Goal: Task Accomplishment & Management: Use online tool/utility

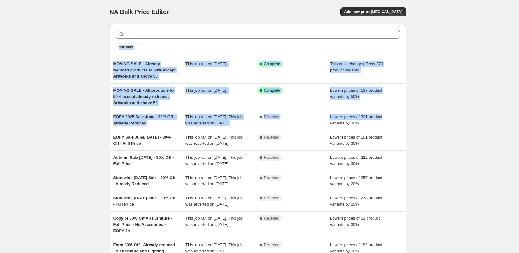
drag, startPoint x: 88, startPoint y: 50, endPoint x: 470, endPoint y: 116, distance: 387.7
click at [470, 116] on div "NA Bulk Price Editor. This page is ready NA Bulk Price Editor Add new price cha…" at bounding box center [258, 173] width 516 height 347
click at [467, 108] on div "NA Bulk Price Editor. This page is ready NA Bulk Price Editor Add new price cha…" at bounding box center [258, 173] width 516 height 347
drag, startPoint x: 406, startPoint y: 129, endPoint x: 81, endPoint y: 62, distance: 331.7
click at [81, 62] on div "NA Bulk Price Editor. This page is ready NA Bulk Price Editor Add new price cha…" at bounding box center [258, 173] width 516 height 347
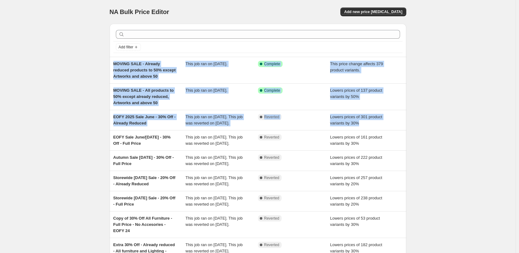
click at [81, 62] on div "NA Bulk Price Editor. This page is ready NA Bulk Price Editor Add new price cha…" at bounding box center [258, 173] width 516 height 347
drag, startPoint x: 88, startPoint y: 61, endPoint x: 420, endPoint y: 127, distance: 338.0
click at [420, 127] on div "NA Bulk Price Editor. This page is ready NA Bulk Price Editor Add new price cha…" at bounding box center [258, 173] width 516 height 347
click at [427, 120] on div "NA Bulk Price Editor. This page is ready NA Bulk Price Editor Add new price cha…" at bounding box center [258, 173] width 516 height 347
drag, startPoint x: 385, startPoint y: 127, endPoint x: 55, endPoint y: 59, distance: 337.1
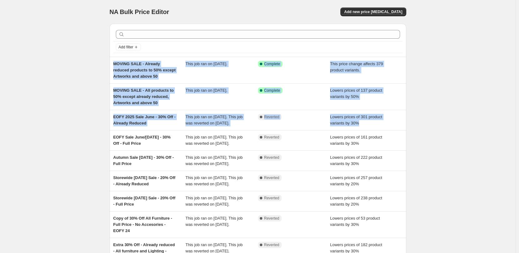
click at [55, 59] on div "NA Bulk Price Editor. This page is ready NA Bulk Price Editor Add new price cha…" at bounding box center [258, 173] width 516 height 347
click at [62, 67] on div "NA Bulk Price Editor. This page is ready NA Bulk Price Editor Add new price cha…" at bounding box center [258, 173] width 516 height 347
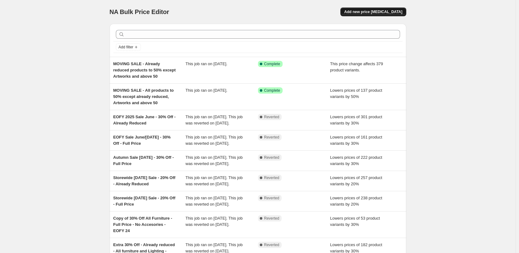
click at [373, 12] on span "Add new price change job" at bounding box center [373, 11] width 58 height 5
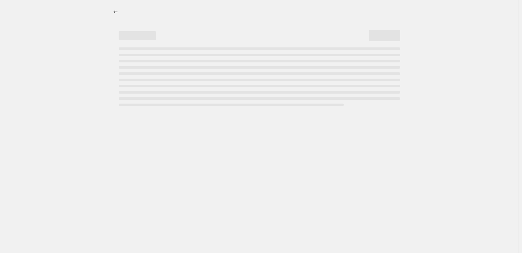
select select "percentage"
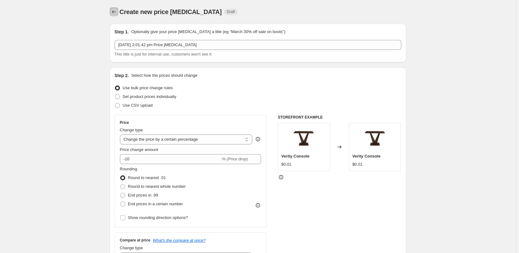
click at [115, 12] on icon "Price change jobs" at bounding box center [114, 12] width 6 height 6
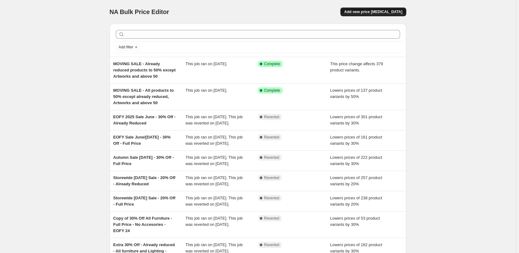
click at [372, 9] on button "Add new price change job" at bounding box center [374, 11] width 66 height 9
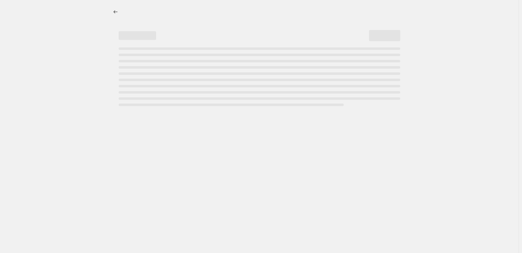
select select "percentage"
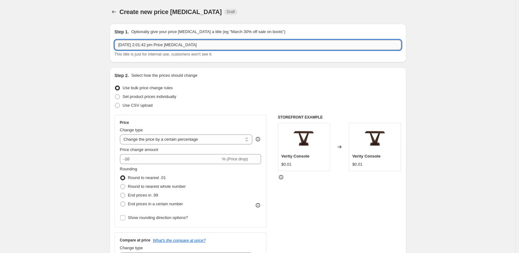
click at [172, 44] on input "17 Sept 2025, 2:01:42 pm Price change job" at bounding box center [258, 45] width 287 height 10
type input "Flash Sale - Extra 10% off - Everything"
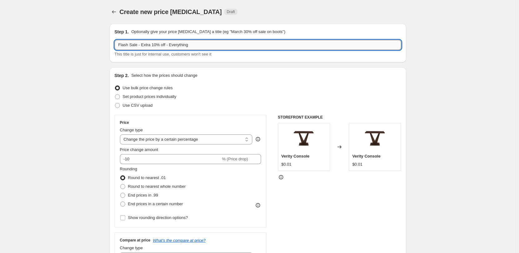
click at [131, 44] on input "Flash Sale - Extra 10% off - Everything" at bounding box center [258, 45] width 287 height 10
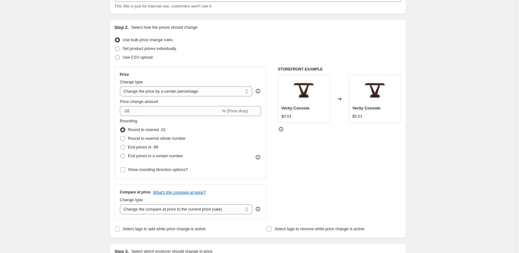
scroll to position [62, 0]
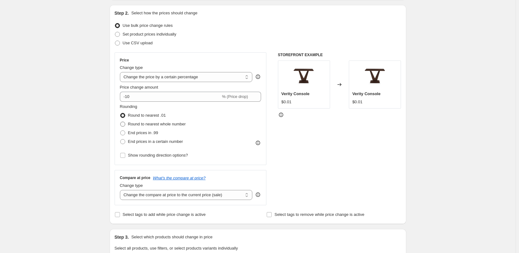
click at [169, 124] on span "Round to nearest whole number" at bounding box center [157, 124] width 58 height 5
click at [121, 122] on input "Round to nearest whole number" at bounding box center [120, 122] width 0 height 0
radio input "true"
click at [169, 124] on span "Round to nearest whole number" at bounding box center [157, 124] width 58 height 5
click at [121, 122] on input "Round to nearest whole number" at bounding box center [120, 122] width 0 height 0
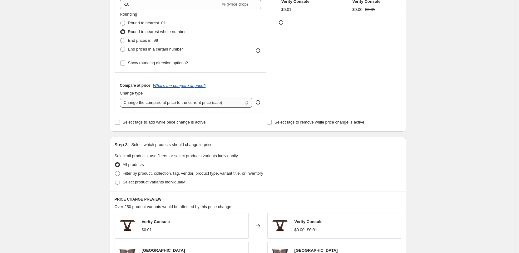
scroll to position [156, 0]
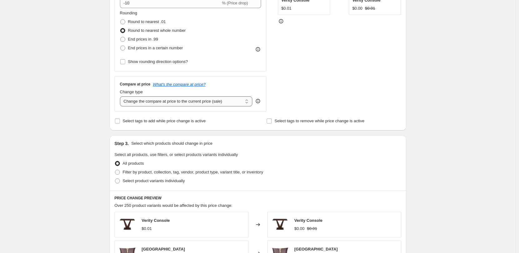
click at [227, 103] on select "Change the compare at price to the current price (sale) Change the compare at p…" at bounding box center [186, 102] width 133 height 10
select select "no_change"
click at [121, 97] on select "Change the compare at price to the current price (sale) Change the compare at p…" at bounding box center [186, 102] width 133 height 10
click at [92, 110] on div "Create new price change job. This page is ready Create new price change job Dra…" at bounding box center [258, 156] width 516 height 625
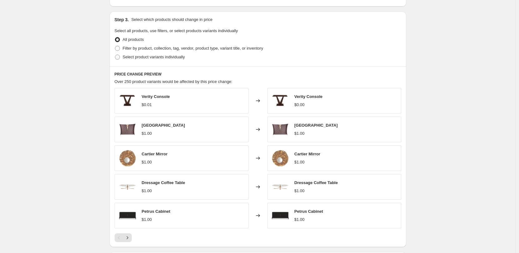
scroll to position [281, 0]
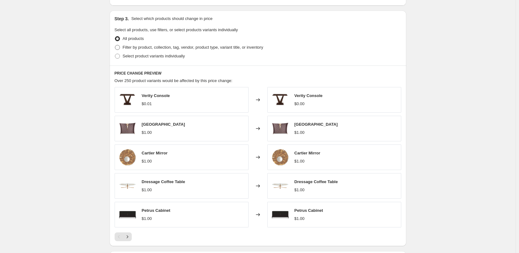
click at [163, 46] on span "Filter by product, collection, tag, vendor, product type, variant title, or inv…" at bounding box center [193, 47] width 141 height 5
click at [115, 45] on input "Filter by product, collection, tag, vendor, product type, variant title, or inv…" at bounding box center [115, 45] width 0 height 0
radio input "true"
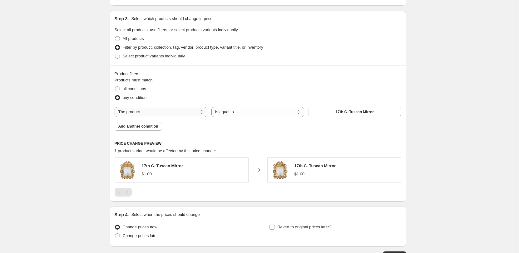
click at [161, 112] on select "The product The product's collection The product's tag The product's vendor The…" at bounding box center [161, 112] width 93 height 10
select select "collection"
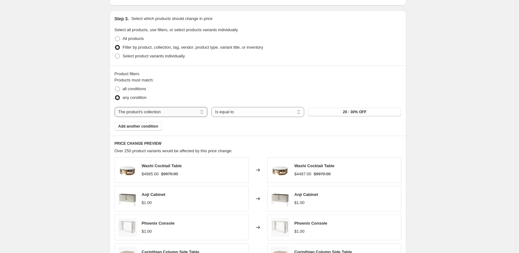
click at [186, 112] on select "The product The product's collection The product's tag The product's vendor The…" at bounding box center [161, 112] width 93 height 10
click at [356, 111] on span "20 - 30% OFF" at bounding box center [354, 112] width 23 height 5
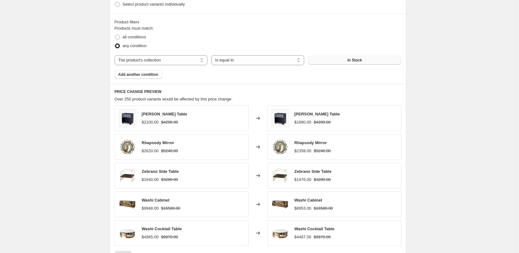
scroll to position [344, 0]
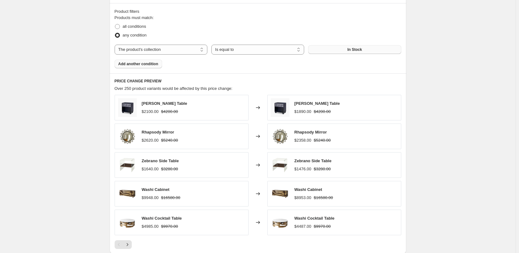
click at [142, 62] on span "Add another condition" at bounding box center [138, 64] width 40 height 5
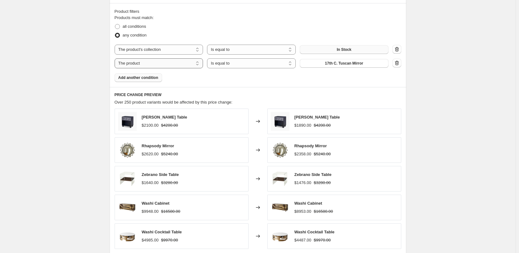
click at [162, 62] on select "The product The product's collection The product's tag The product's vendor The…" at bounding box center [159, 63] width 89 height 10
select select "product_status"
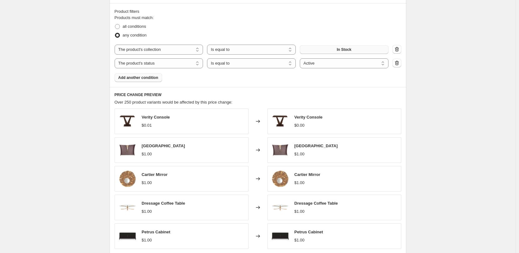
click at [338, 80] on div "Products must match: all conditions any condition The product The product's col…" at bounding box center [258, 48] width 287 height 67
click at [140, 27] on span "all conditions" at bounding box center [134, 26] width 23 height 5
click at [115, 24] on input "all conditions" at bounding box center [115, 24] width 0 height 0
radio input "true"
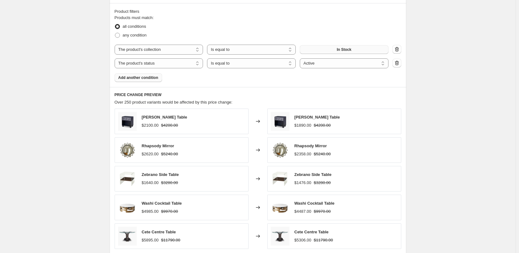
scroll to position [375, 0]
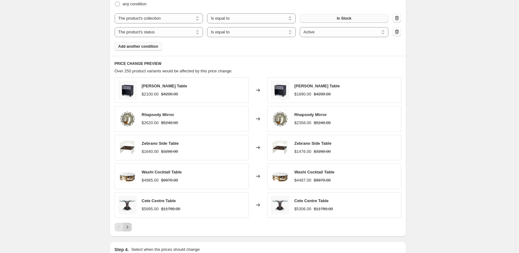
click at [128, 227] on icon "Next" at bounding box center [127, 227] width 6 height 6
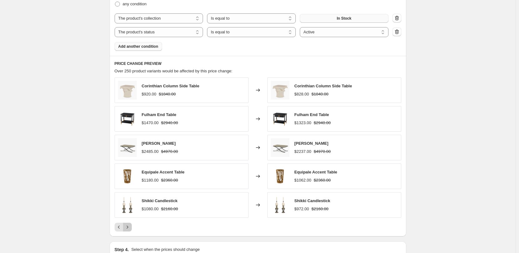
click at [128, 227] on icon "Next" at bounding box center [127, 227] width 6 height 6
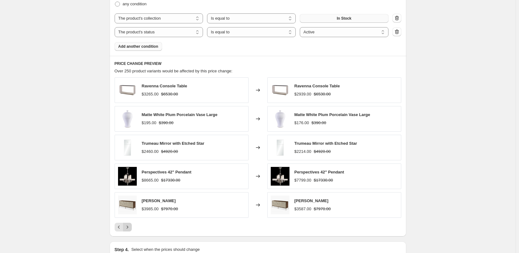
click at [128, 227] on icon "Next" at bounding box center [127, 227] width 6 height 6
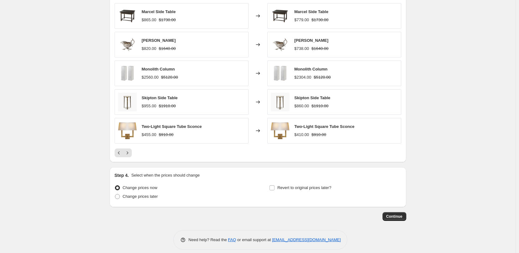
scroll to position [456, 0]
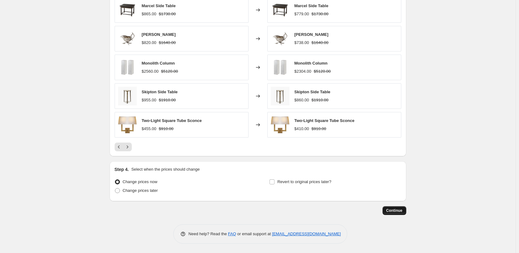
click at [396, 209] on span "Continue" at bounding box center [394, 210] width 16 height 5
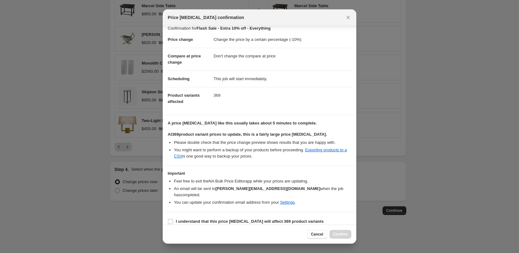
scroll to position [0, 0]
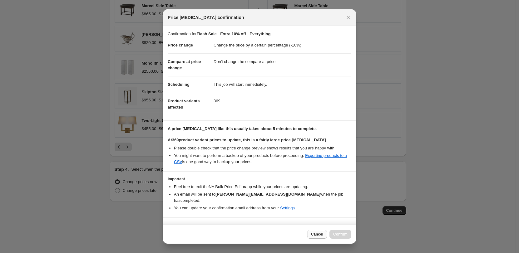
click at [319, 236] on span "Cancel" at bounding box center [317, 234] width 12 height 5
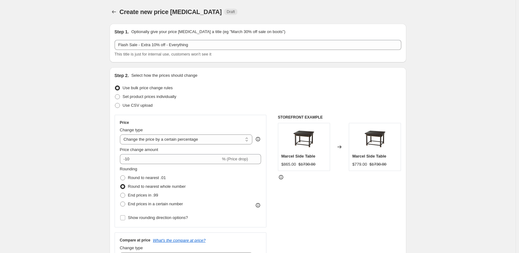
click at [114, 9] on icon "Price change jobs" at bounding box center [114, 12] width 6 height 6
